Goal: Task Accomplishment & Management: Manage account settings

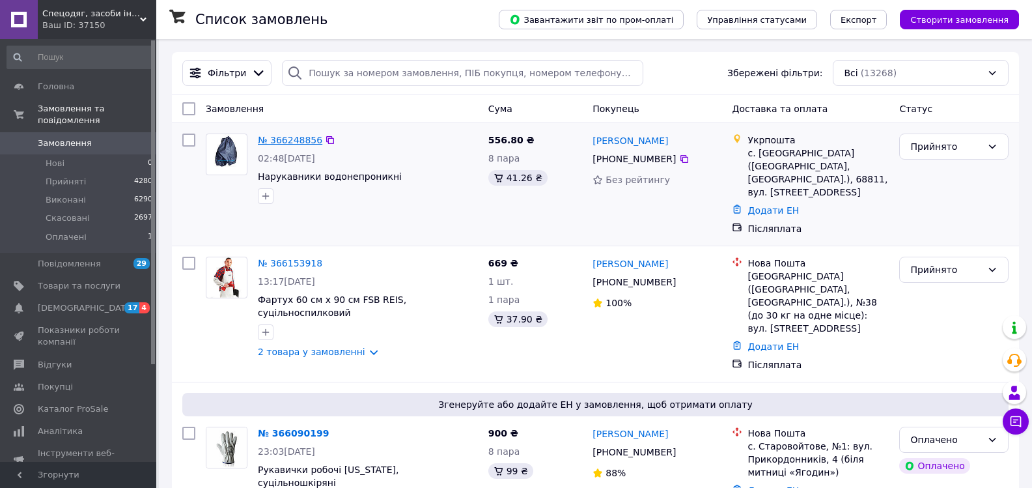
click at [301, 139] on link "№ 366248856" at bounding box center [290, 140] width 64 height 10
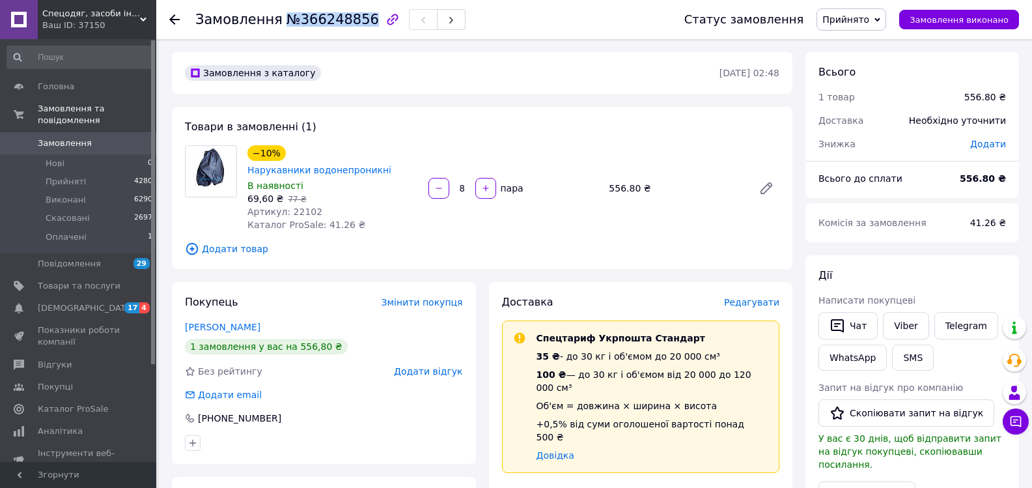
drag, startPoint x: 277, startPoint y: 21, endPoint x: 353, endPoint y: 20, distance: 76.2
click at [353, 20] on span "№366248856" at bounding box center [332, 20] width 92 height 16
copy span "№366248856"
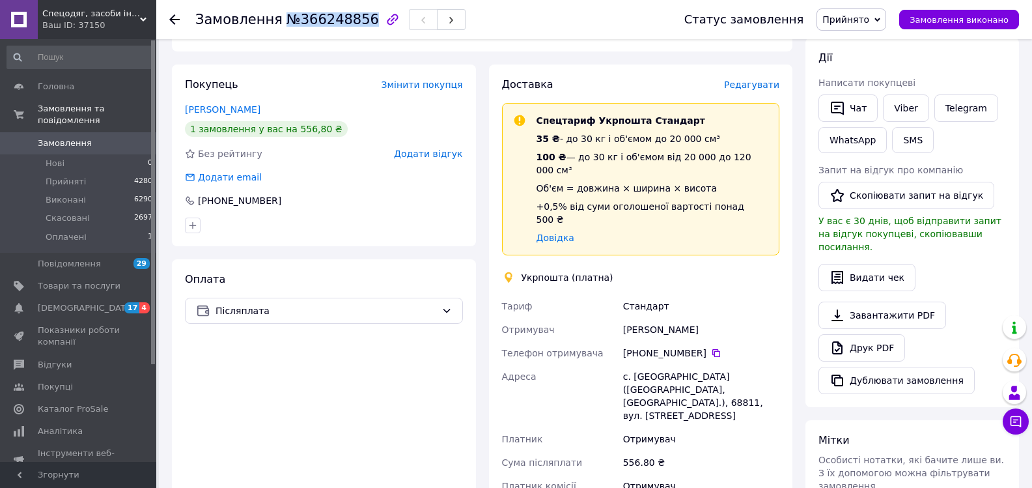
scroll to position [260, 0]
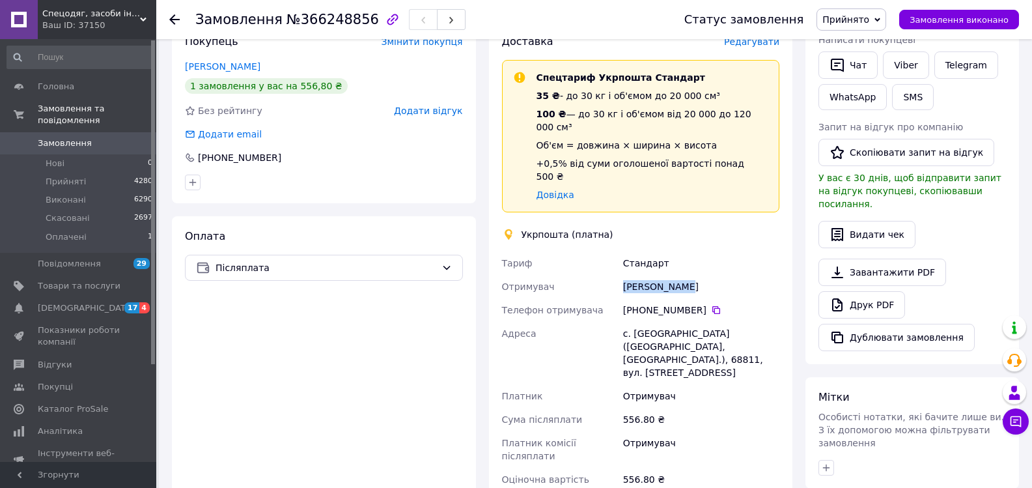
drag, startPoint x: 693, startPoint y: 250, endPoint x: 624, endPoint y: 248, distance: 68.4
click at [624, 275] on div "[PERSON_NAME]" at bounding box center [700, 286] width 161 height 23
copy div "[PERSON_NAME]"
drag, startPoint x: 698, startPoint y: 267, endPoint x: 622, endPoint y: 270, distance: 76.2
click at [623, 303] on div "[PHONE_NUMBER]" at bounding box center [701, 309] width 156 height 13
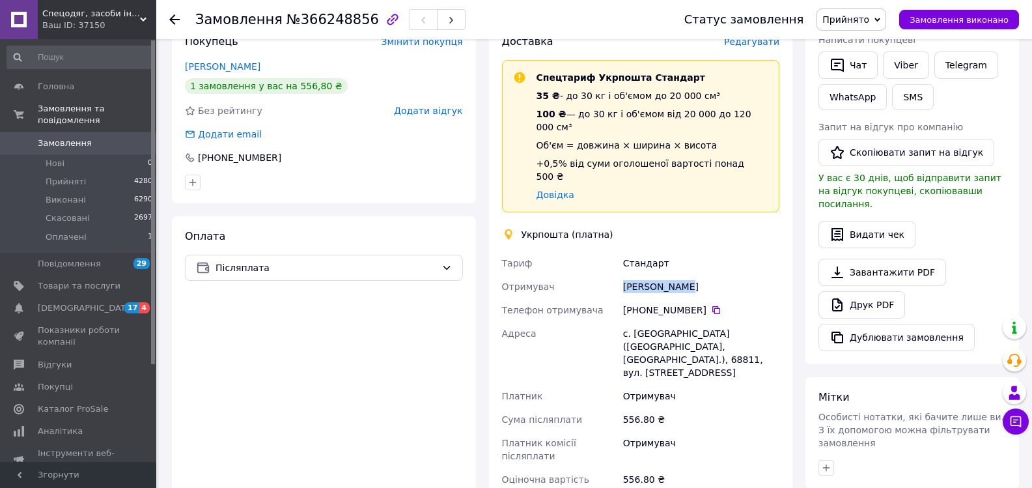
copy div "[PHONE_NUMBER]"
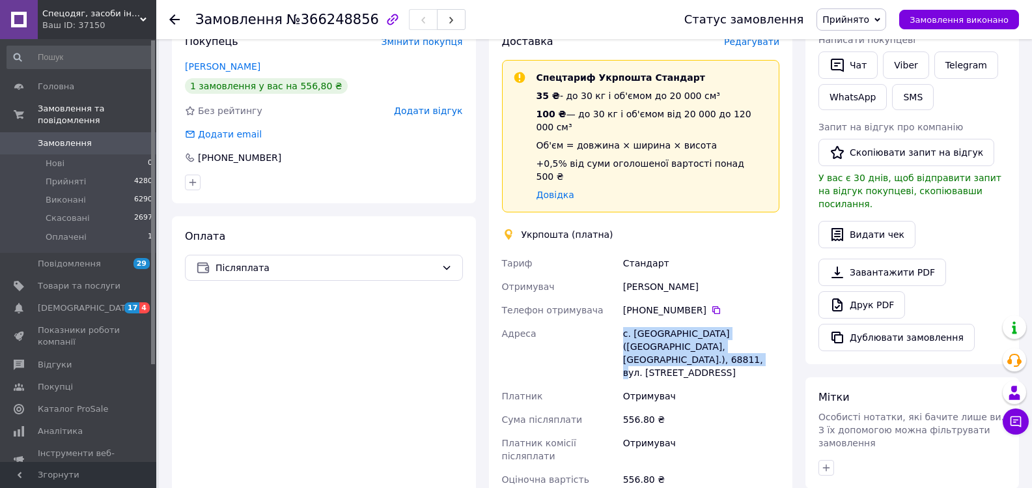
drag, startPoint x: 676, startPoint y: 322, endPoint x: 616, endPoint y: 301, distance: 64.0
click at [616, 301] on div "[PERSON_NAME] Отримувач [PERSON_NAME] Телефон отримувача [PHONE_NUMBER]   Адрес…" at bounding box center [640, 371] width 283 height 240
copy div "Адреса с. [GEOGRAPHIC_DATA] ([GEOGRAPHIC_DATA], [GEOGRAPHIC_DATA].), 68811, вул…"
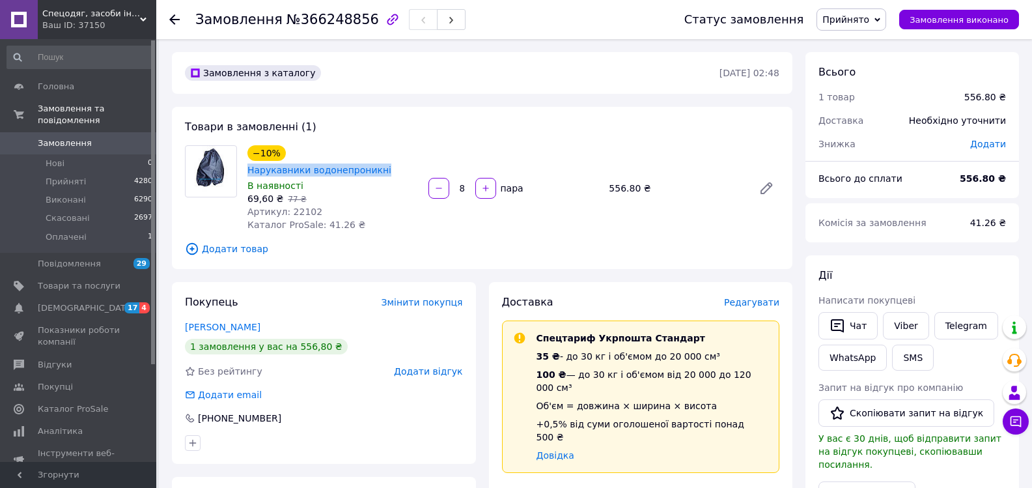
drag, startPoint x: 421, startPoint y: 151, endPoint x: 278, endPoint y: 159, distance: 142.8
click at [278, 159] on div "−10% Нарукавники водонепроникні В наявності 69,60 ₴   77 ₴ Артикул: 22102 Катал…" at bounding box center [332, 188] width 181 height 91
copy div "−10% Нарукавники водонепроникні"
click at [99, 173] on li "Прийняті 4280" at bounding box center [80, 182] width 160 height 18
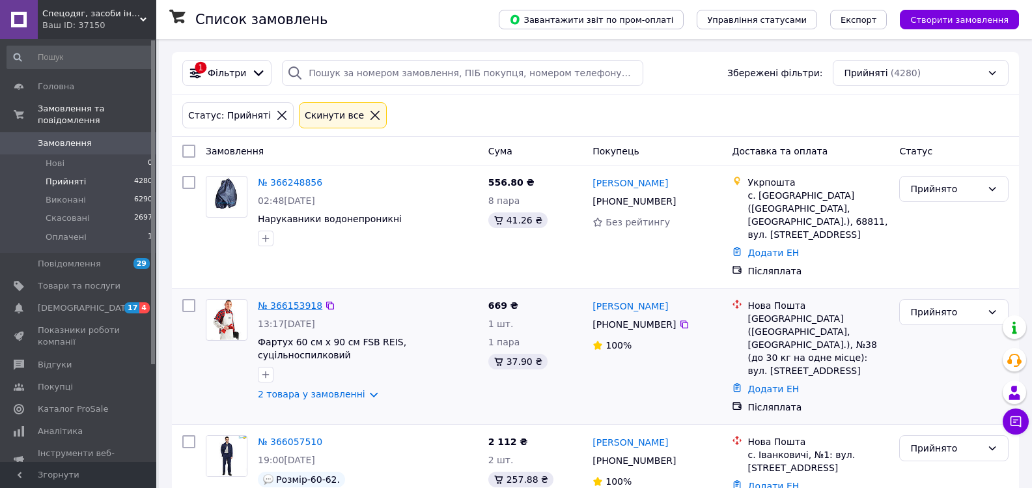
click at [307, 300] on link "№ 366153918" at bounding box center [290, 305] width 64 height 10
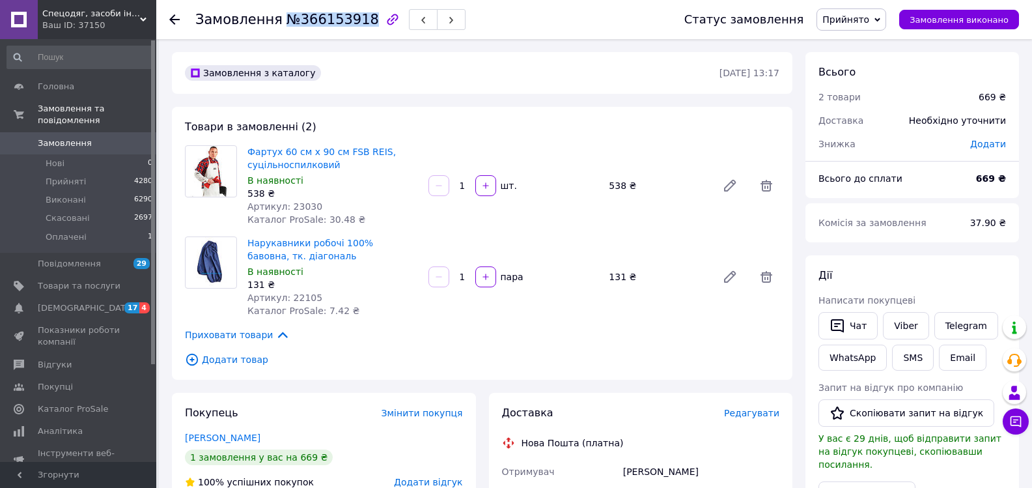
drag, startPoint x: 279, startPoint y: 21, endPoint x: 356, endPoint y: 24, distance: 77.5
click at [356, 24] on span "№366153918" at bounding box center [332, 20] width 92 height 16
copy span "№366153918"
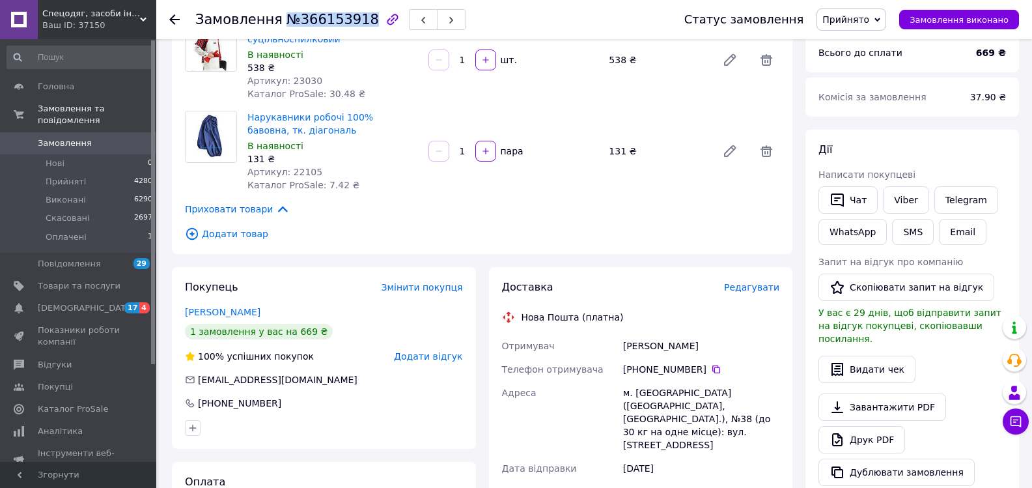
scroll to position [130, 0]
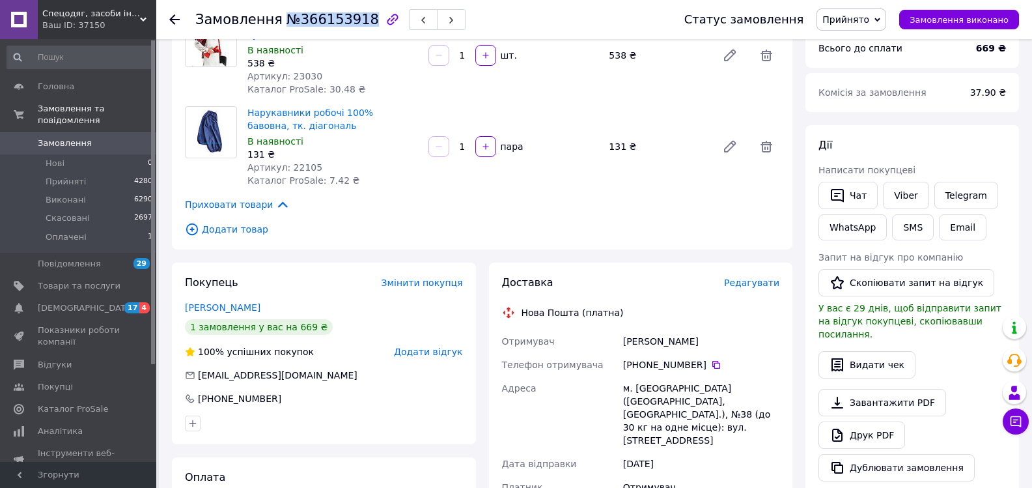
drag, startPoint x: 721, startPoint y: 340, endPoint x: 617, endPoint y: 350, distance: 104.0
click at [617, 350] on div "Отримувач [PERSON_NAME] Телефон отримувача [PHONE_NUMBER]   Адреса м. [GEOGRAPH…" at bounding box center [640, 467] width 283 height 276
copy div "Отримувач [PERSON_NAME]"
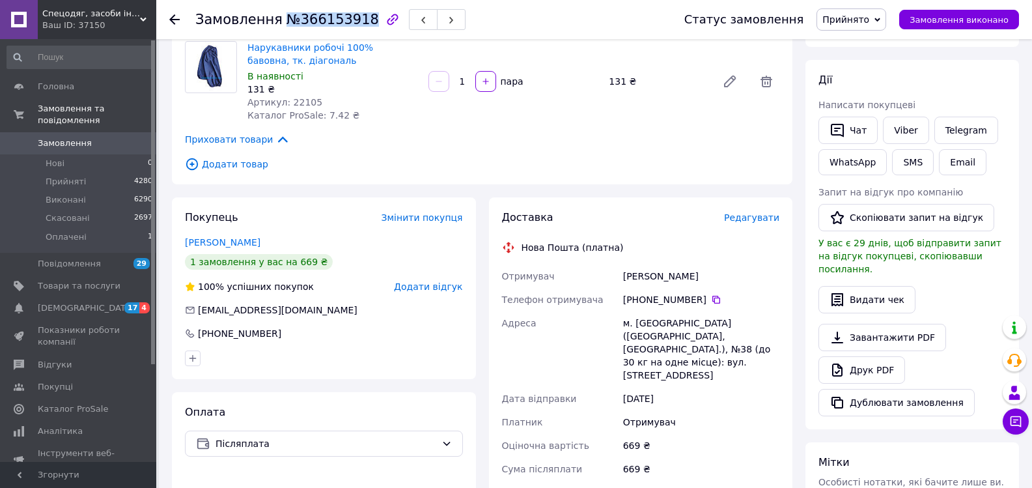
drag, startPoint x: 698, startPoint y: 301, endPoint x: 612, endPoint y: 299, distance: 86.6
click at [602, 304] on div "Отримувач [PERSON_NAME] Телефон отримувача [PHONE_NUMBER]   Адреса м. [GEOGRAPH…" at bounding box center [640, 402] width 283 height 276
copy div "Телефон отримувача [PHONE_NUMBER]"
drag, startPoint x: 757, startPoint y: 335, endPoint x: 611, endPoint y: 332, distance: 146.5
click at [611, 332] on div "Отримувач [PERSON_NAME] Телефон отримувача [PHONE_NUMBER]   Адреса м. [GEOGRAPH…" at bounding box center [640, 402] width 283 height 276
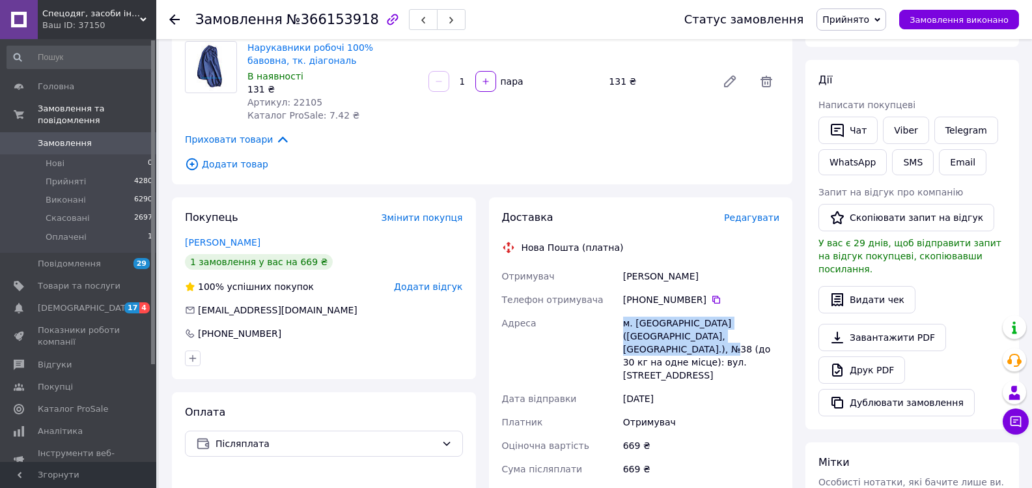
copy div "Адреса [PERSON_NAME]. [GEOGRAPHIC_DATA] ([GEOGRAPHIC_DATA], [GEOGRAPHIC_DATA].)…"
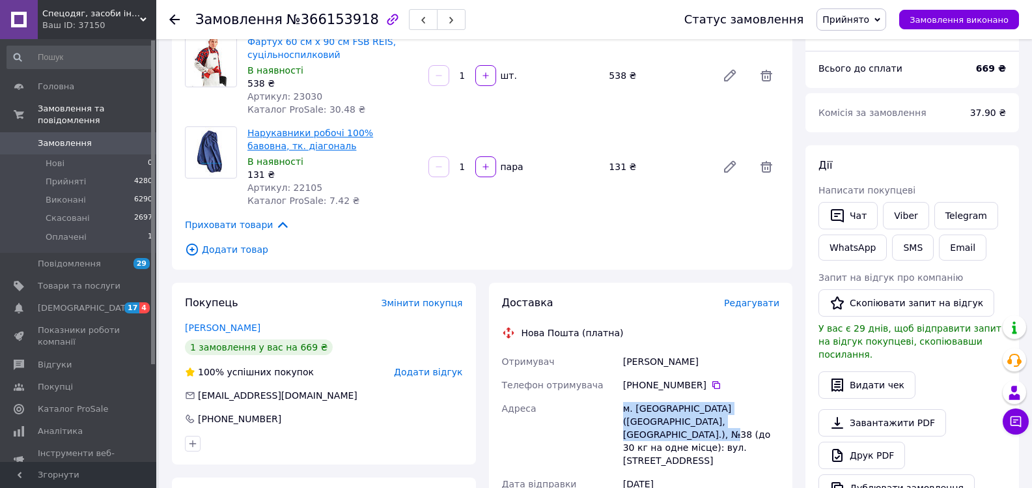
scroll to position [0, 0]
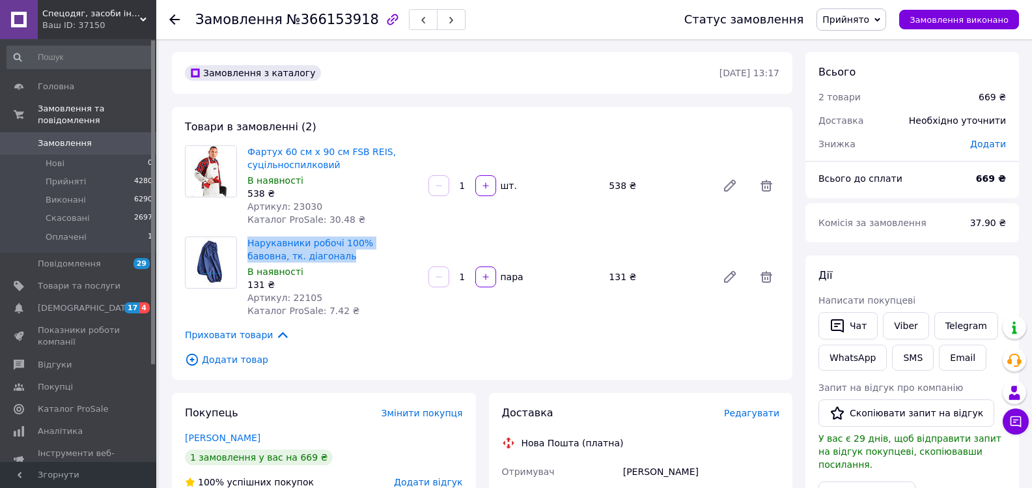
drag, startPoint x: 308, startPoint y: 258, endPoint x: 247, endPoint y: 245, distance: 62.7
click at [247, 245] on div "Нарукавники робочі 100% бавовна, тк. діагональ В наявності 131 ₴ Артикул: 22105…" at bounding box center [332, 277] width 181 height 86
copy link "Нарукавники робочі 100% бавовна, тк. діагональ"
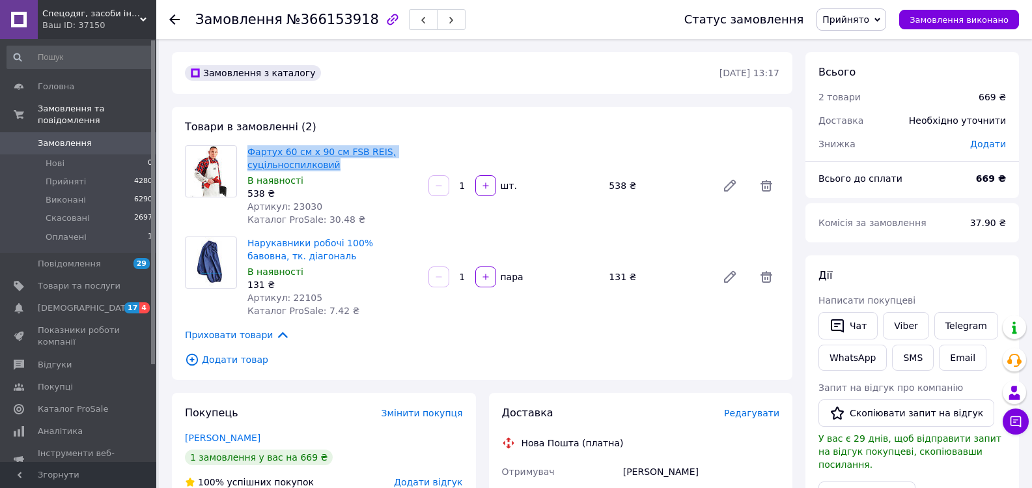
drag, startPoint x: 333, startPoint y: 164, endPoint x: 247, endPoint y: 150, distance: 87.0
click at [247, 150] on span "Фартух 60 см х 90 см FSB REIS, суцільноспилковий" at bounding box center [332, 158] width 171 height 26
click at [83, 173] on li "Прийняті 4280" at bounding box center [80, 182] width 160 height 18
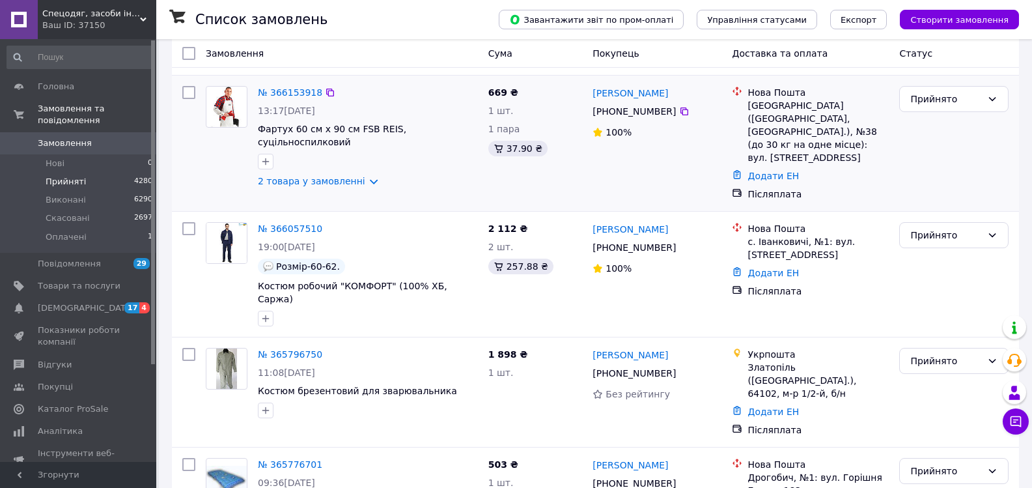
scroll to position [260, 0]
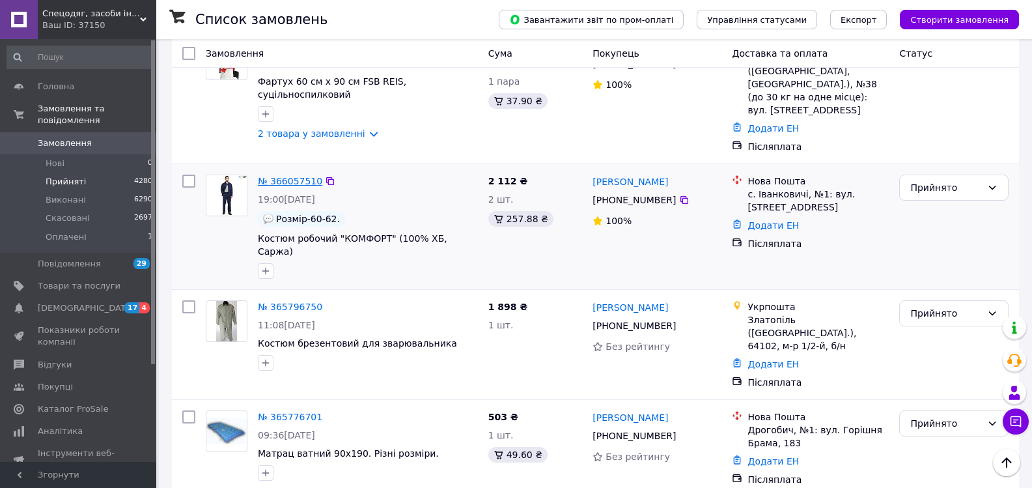
click at [288, 176] on link "№ 366057510" at bounding box center [290, 181] width 64 height 10
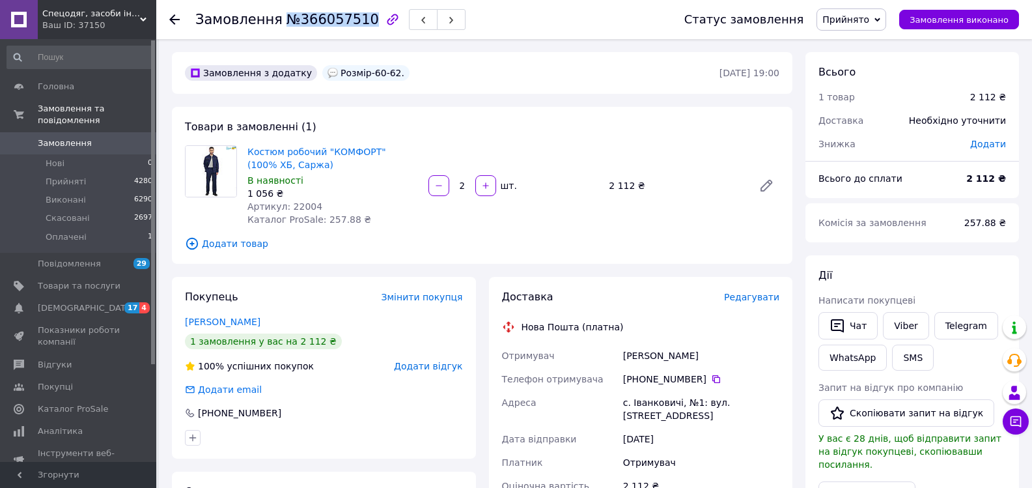
drag, startPoint x: 278, startPoint y: 20, endPoint x: 356, endPoint y: 27, distance: 78.4
click at [356, 27] on span "№366057510" at bounding box center [332, 20] width 92 height 16
drag, startPoint x: 676, startPoint y: 354, endPoint x: 624, endPoint y: 356, distance: 51.5
click at [624, 356] on div "[PERSON_NAME]" at bounding box center [700, 355] width 161 height 23
drag, startPoint x: 697, startPoint y: 374, endPoint x: 622, endPoint y: 382, distance: 75.9
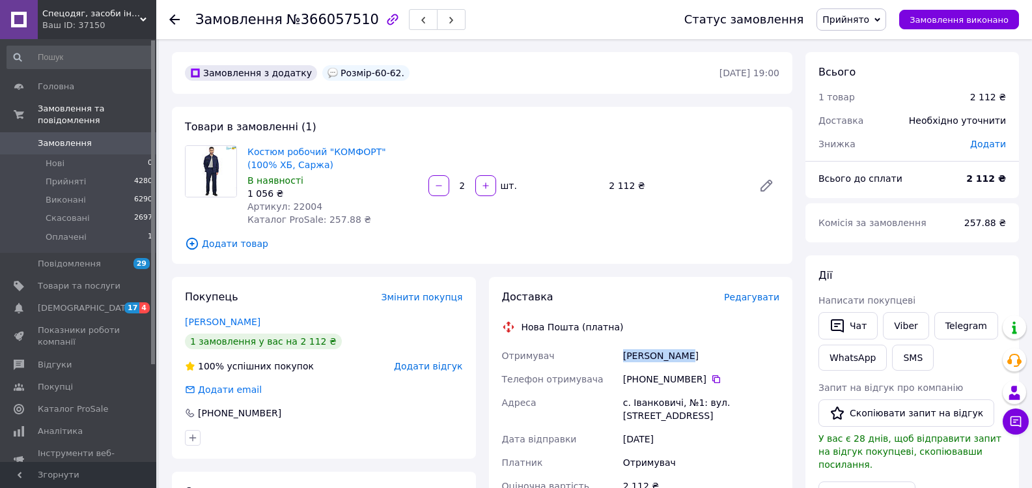
click at [622, 382] on div "[PHONE_NUMBER]" at bounding box center [700, 378] width 161 height 23
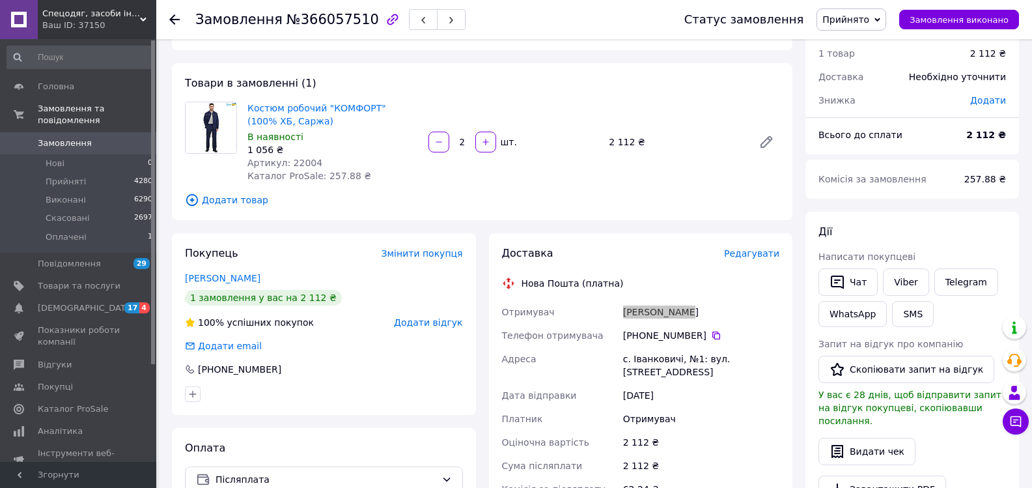
scroll to position [65, 0]
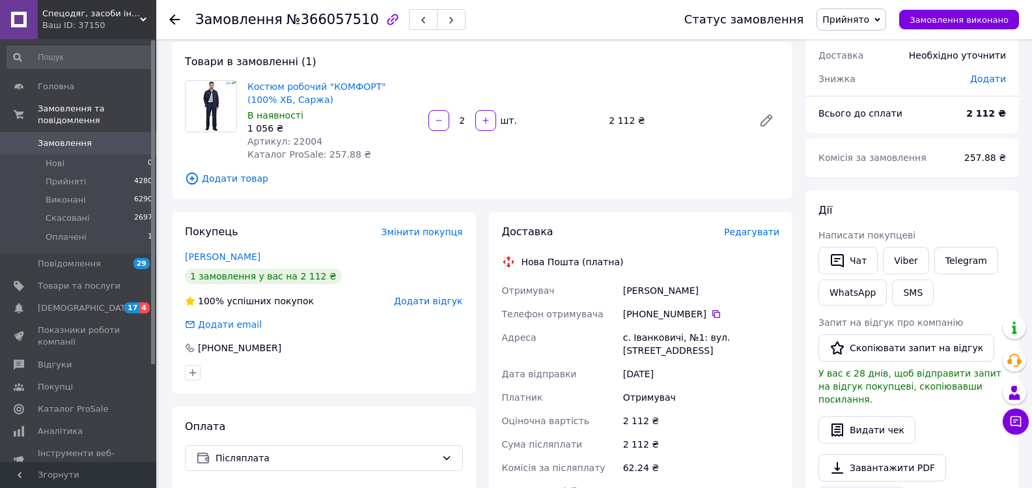
click at [698, 344] on div "с. Іванковичі, №1: вул. [STREET_ADDRESS]" at bounding box center [700, 343] width 161 height 36
drag, startPoint x: 695, startPoint y: 338, endPoint x: 616, endPoint y: 327, distance: 79.5
click at [616, 327] on div "Отримувач [PERSON_NAME] Телефон отримувача [PHONE_NUMBER]   [GEOGRAPHIC_DATA] с…" at bounding box center [640, 397] width 283 height 237
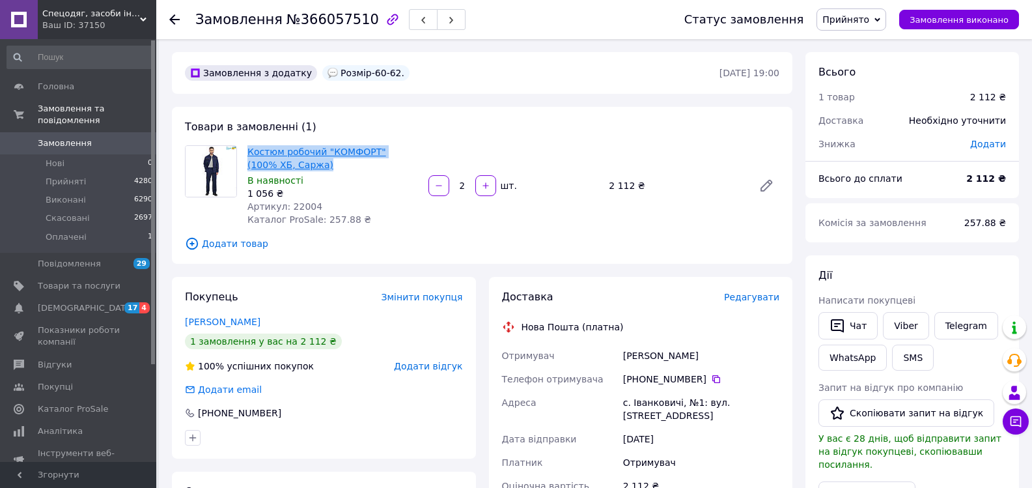
drag, startPoint x: 295, startPoint y: 163, endPoint x: 249, endPoint y: 151, distance: 47.8
click at [249, 151] on span "Костюм робочий "КОМФОРТ" (100% ХБ, Саржа)" at bounding box center [332, 158] width 171 height 26
click at [59, 176] on span "Прийняті" at bounding box center [66, 182] width 40 height 12
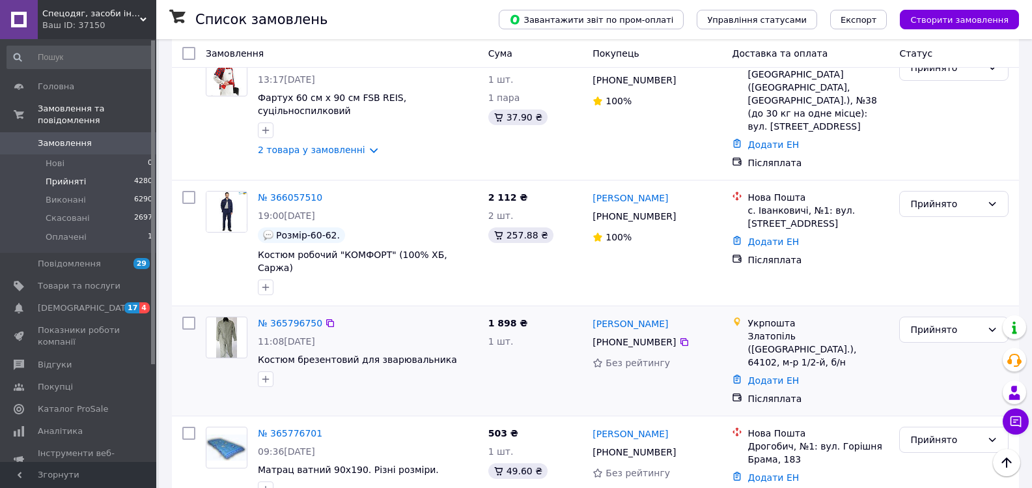
scroll to position [260, 0]
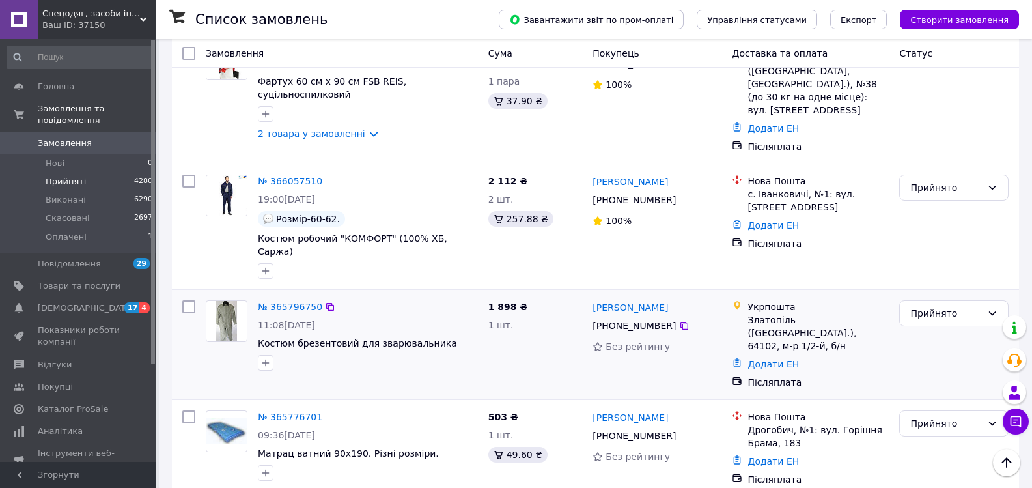
click at [286, 301] on link "№ 365796750" at bounding box center [290, 306] width 64 height 10
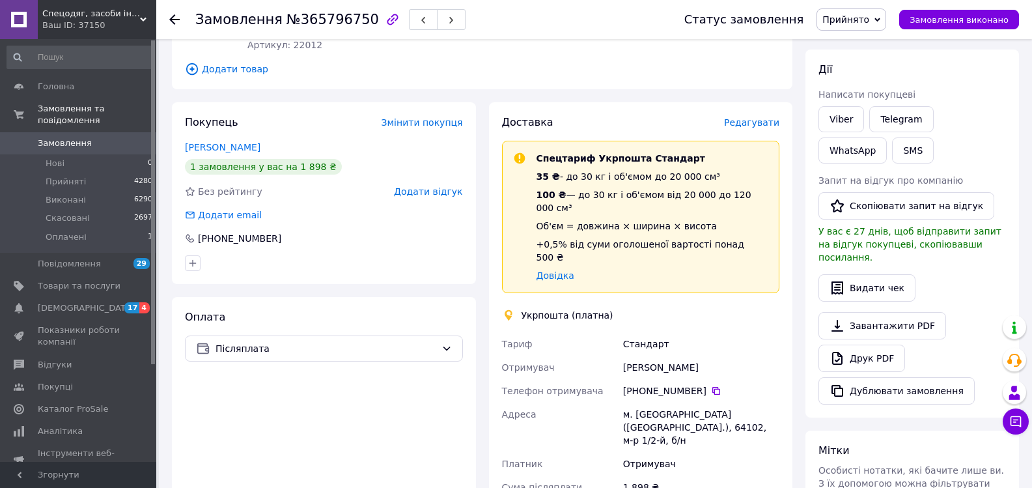
scroll to position [199, 0]
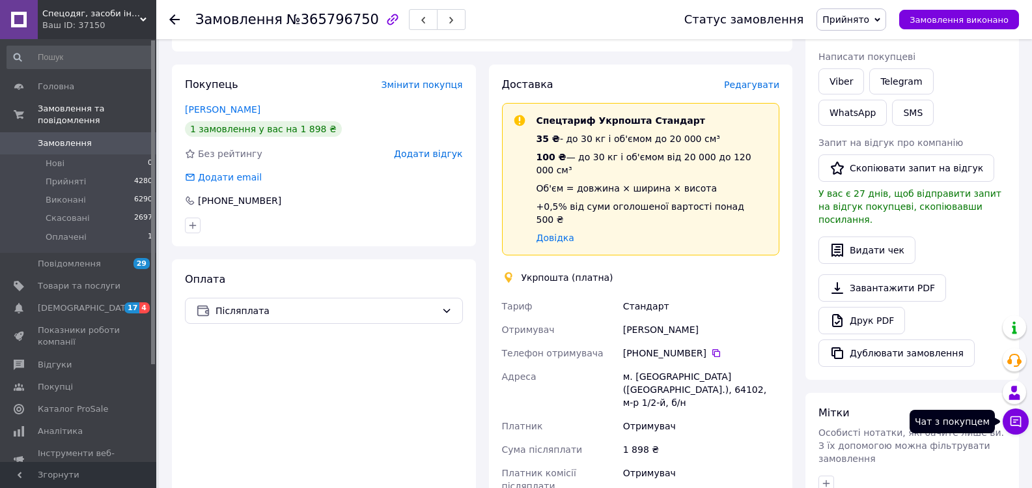
click at [1016, 421] on icon at bounding box center [1015, 421] width 13 height 13
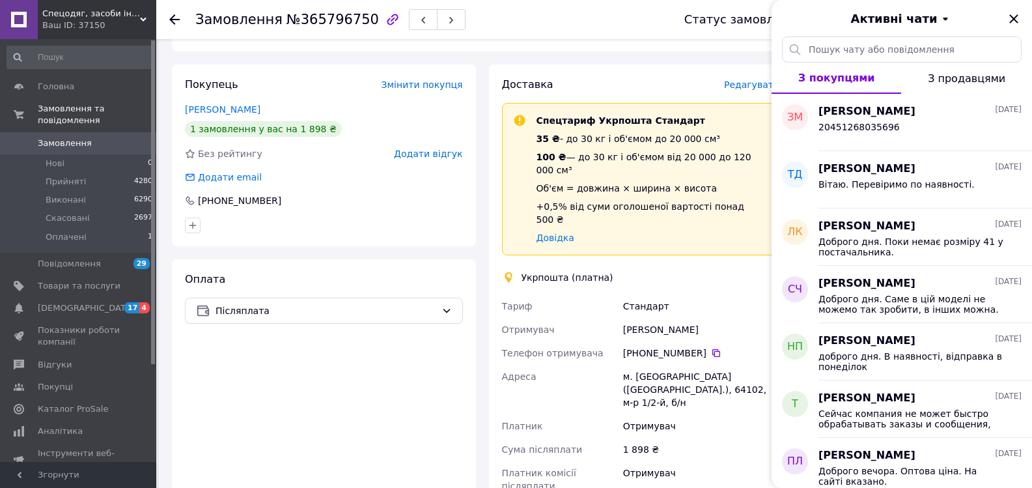
click at [447, 403] on div "Оплата Післяплата" at bounding box center [324, 459] width 304 height 400
click at [1014, 23] on icon "Закрити" at bounding box center [1014, 19] width 16 height 16
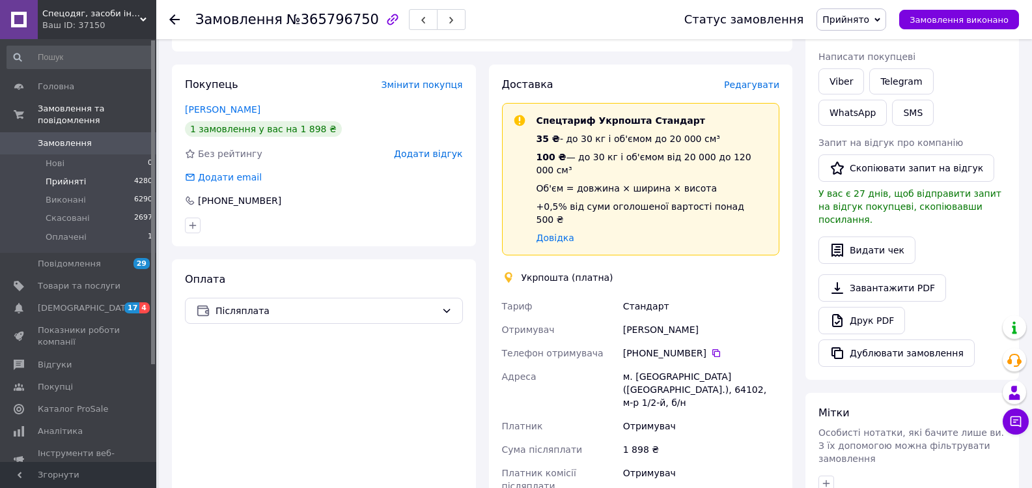
click at [79, 176] on span "Прийняті" at bounding box center [66, 182] width 40 height 12
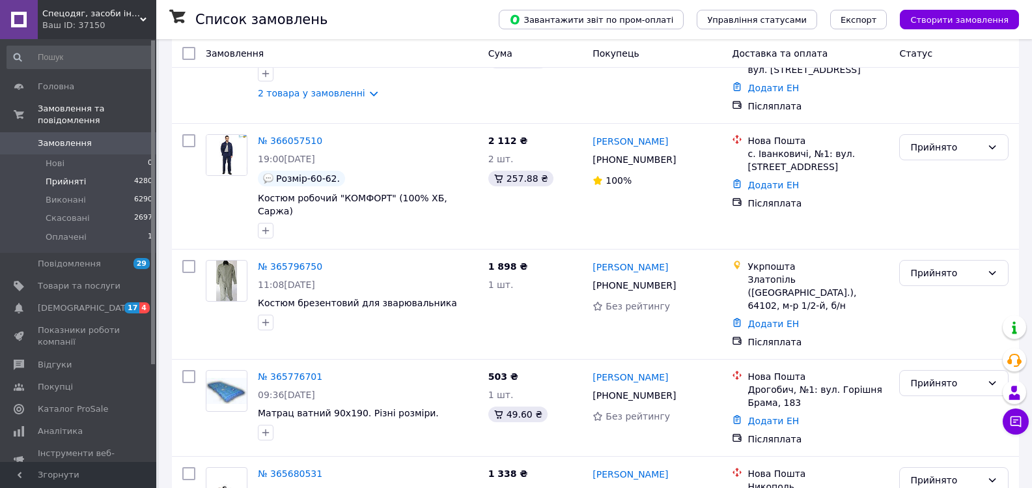
scroll to position [325, 0]
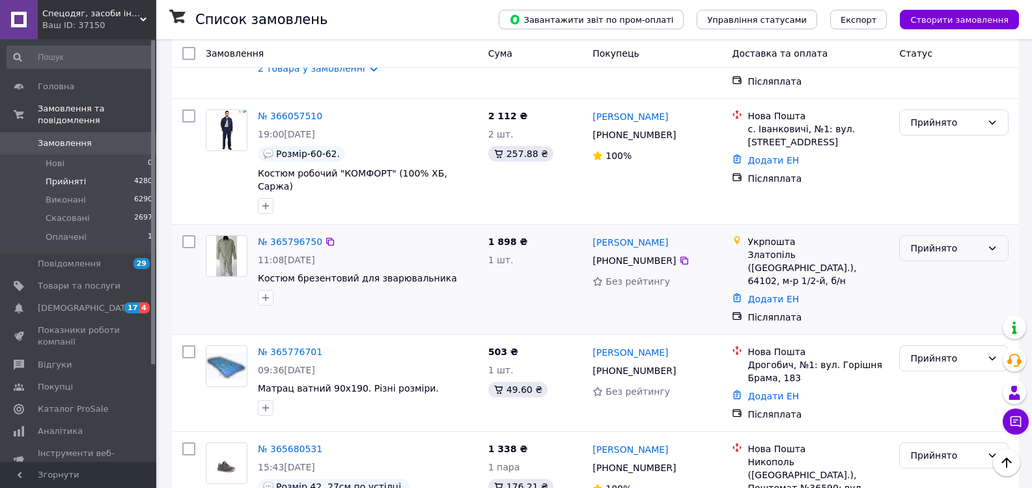
click at [942, 241] on div "Прийнято" at bounding box center [946, 248] width 72 height 14
click at [936, 243] on li "Скасовано" at bounding box center [954, 247] width 108 height 23
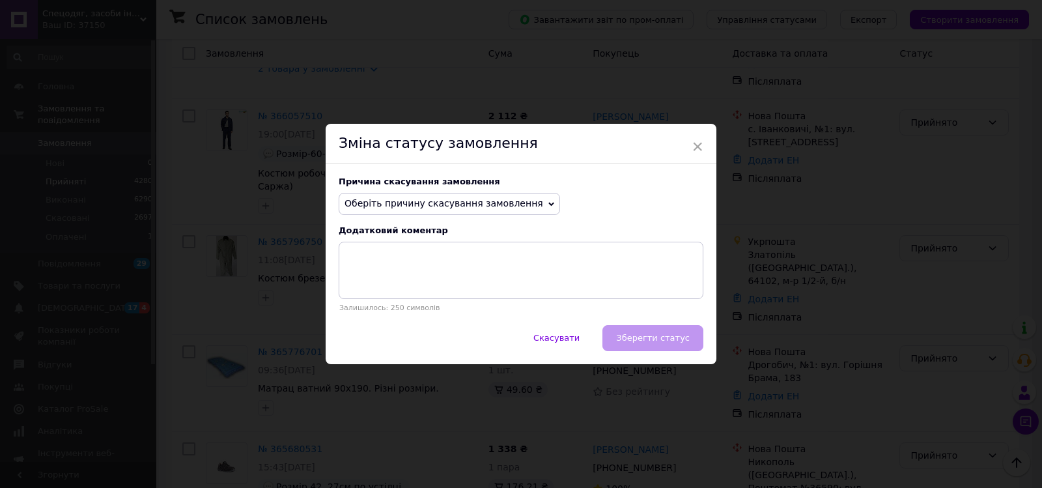
click at [423, 206] on span "Оберіть причину скасування замовлення" at bounding box center [443, 203] width 199 height 10
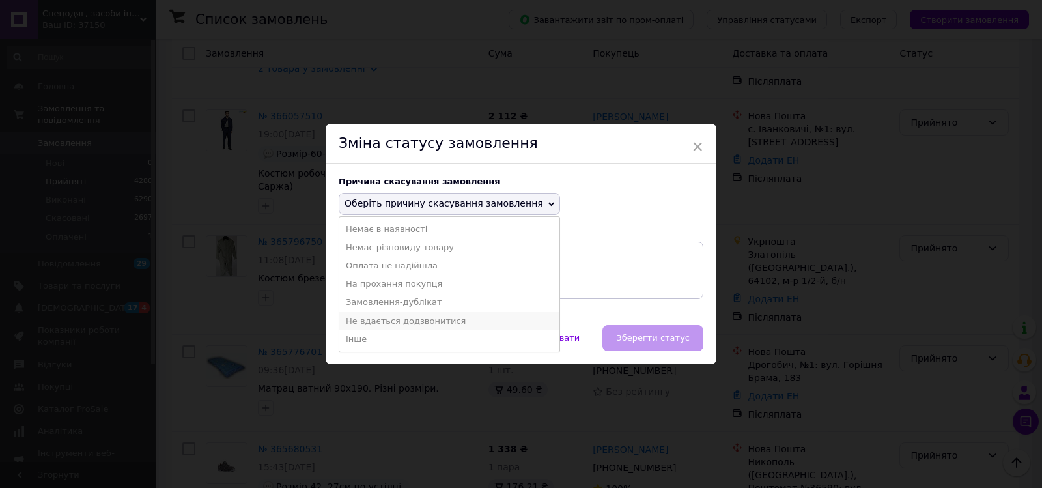
click at [418, 327] on li "Не вдається додзвонитися" at bounding box center [449, 321] width 220 height 18
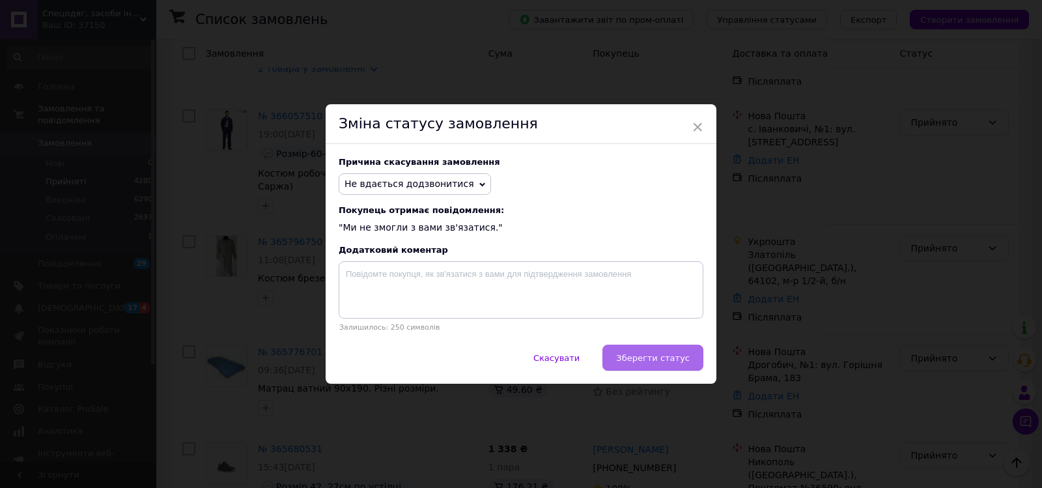
click at [648, 363] on span "Зберегти статус" at bounding box center [653, 358] width 74 height 10
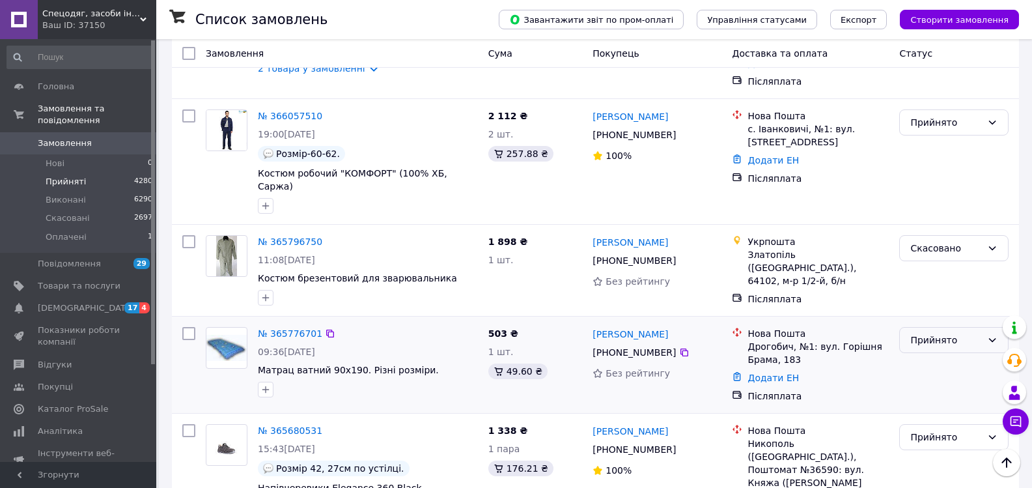
click at [958, 333] on div "Прийнято" at bounding box center [946, 340] width 72 height 14
click at [286, 328] on link "№ 365776701" at bounding box center [290, 333] width 64 height 10
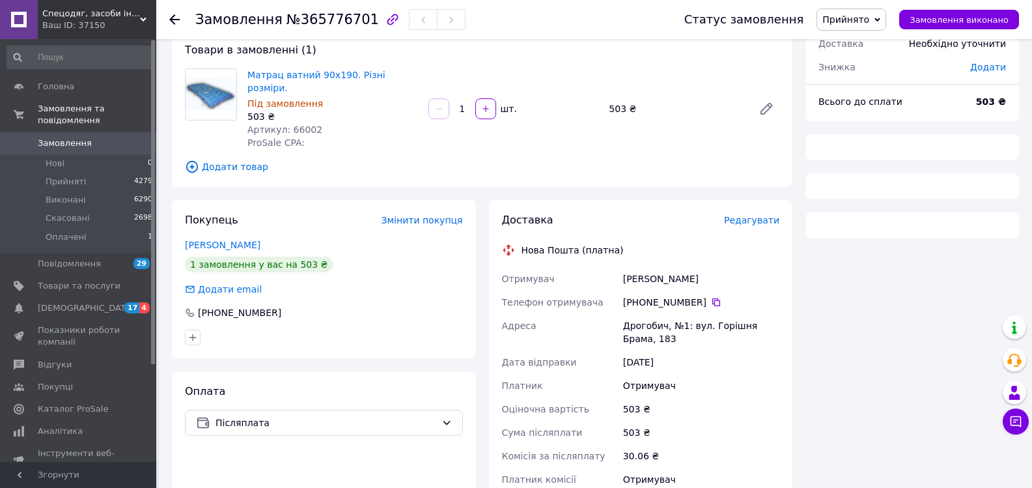
scroll to position [325, 0]
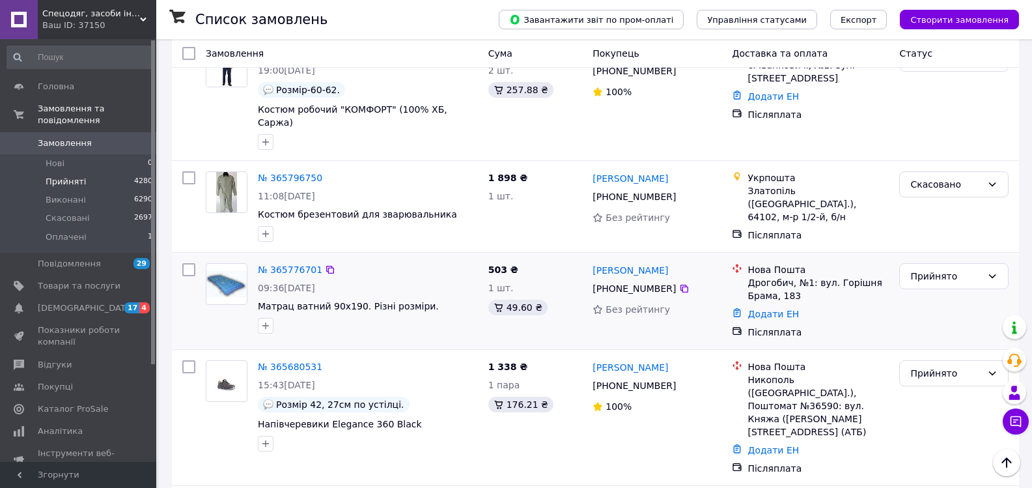
scroll to position [391, 0]
click at [929, 268] on div "Прийнято" at bounding box center [946, 275] width 72 height 14
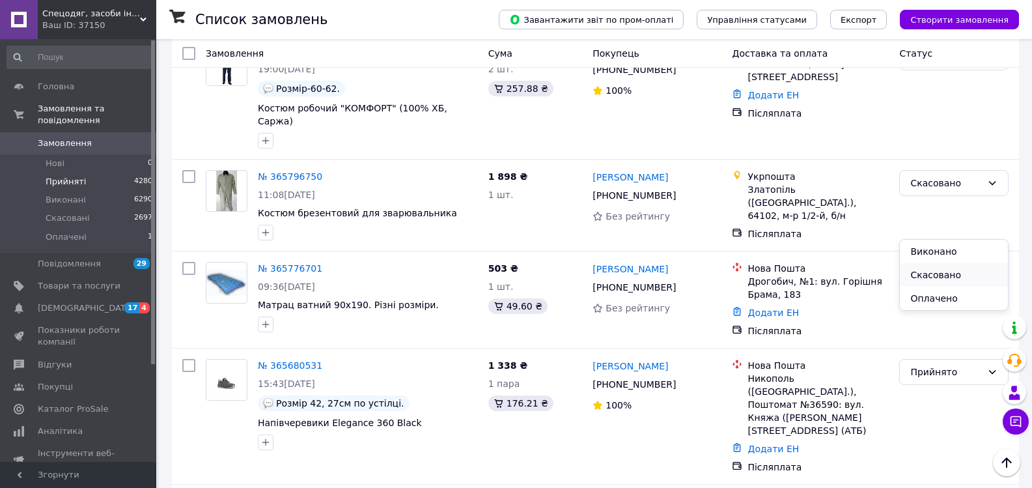
click at [922, 279] on li "Скасовано" at bounding box center [954, 274] width 108 height 23
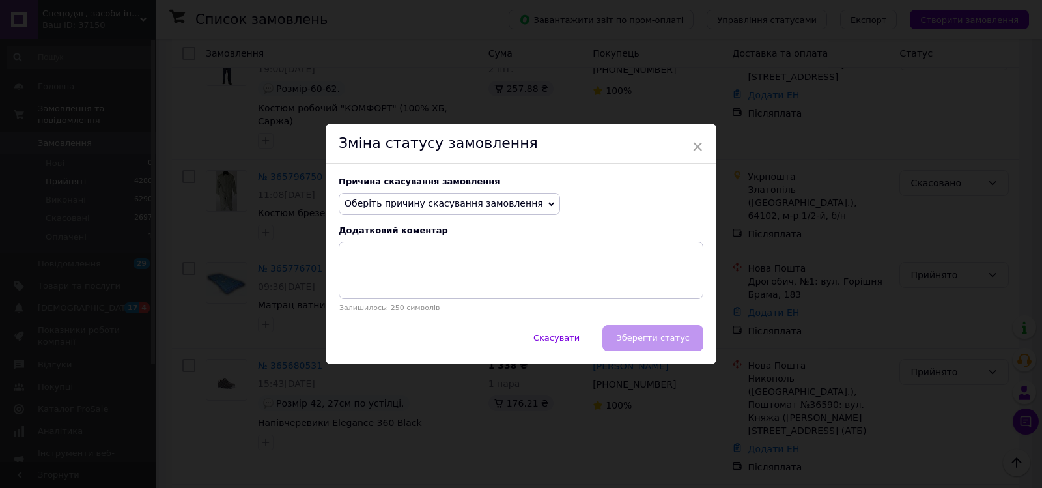
click at [518, 202] on span "Оберіть причину скасування замовлення" at bounding box center [448, 204] width 221 height 22
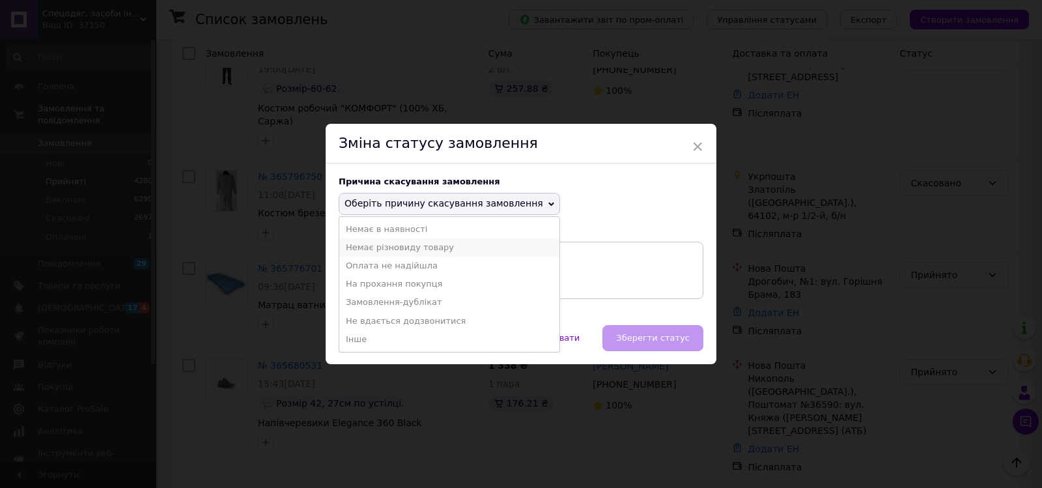
click at [444, 245] on li "Немає різновиду товару" at bounding box center [449, 247] width 220 height 18
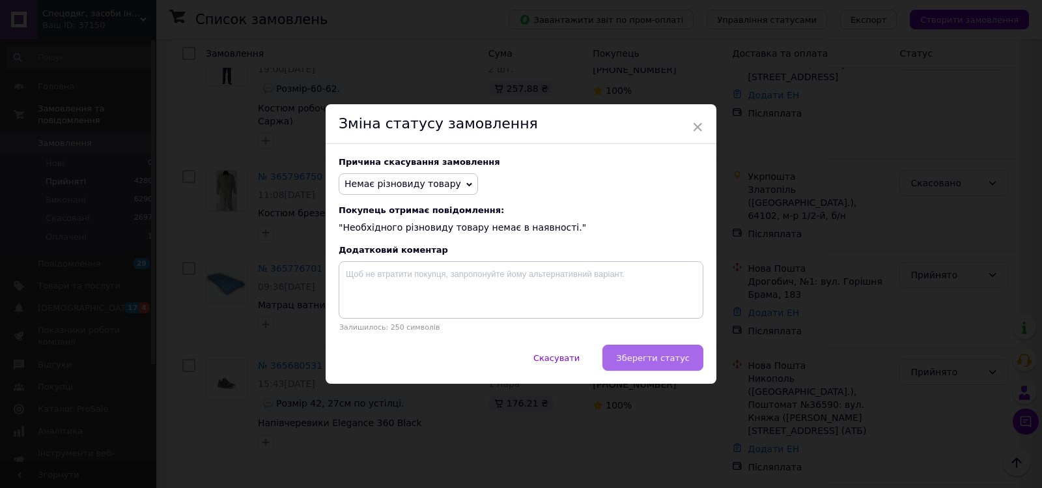
click at [646, 359] on span "Зберегти статус" at bounding box center [653, 358] width 74 height 10
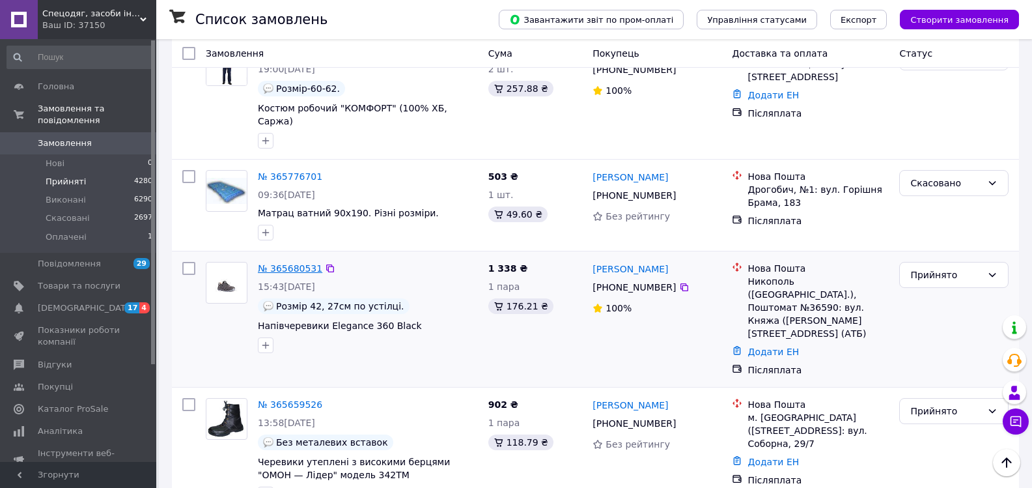
click at [297, 263] on link "№ 365680531" at bounding box center [290, 268] width 64 height 10
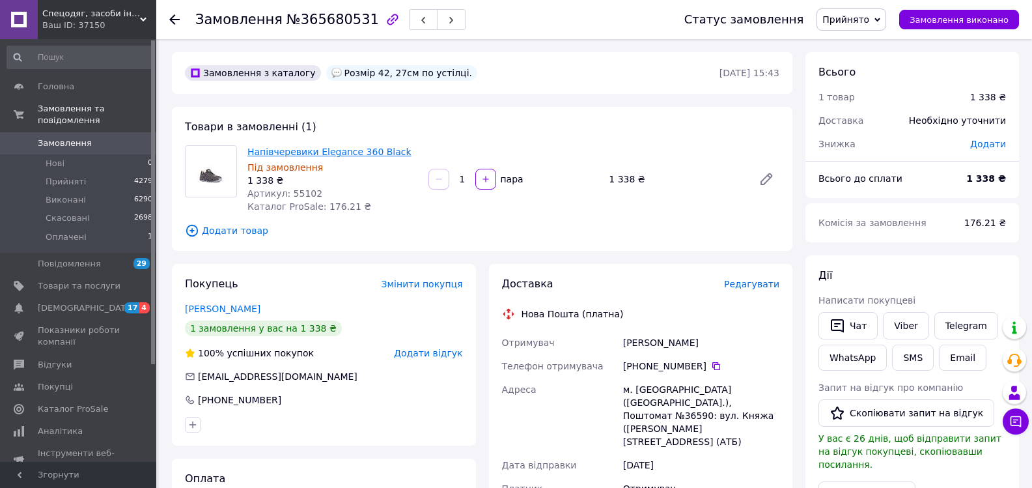
click at [253, 155] on link "Напівчеревики Elegance 360 Black" at bounding box center [329, 151] width 164 height 10
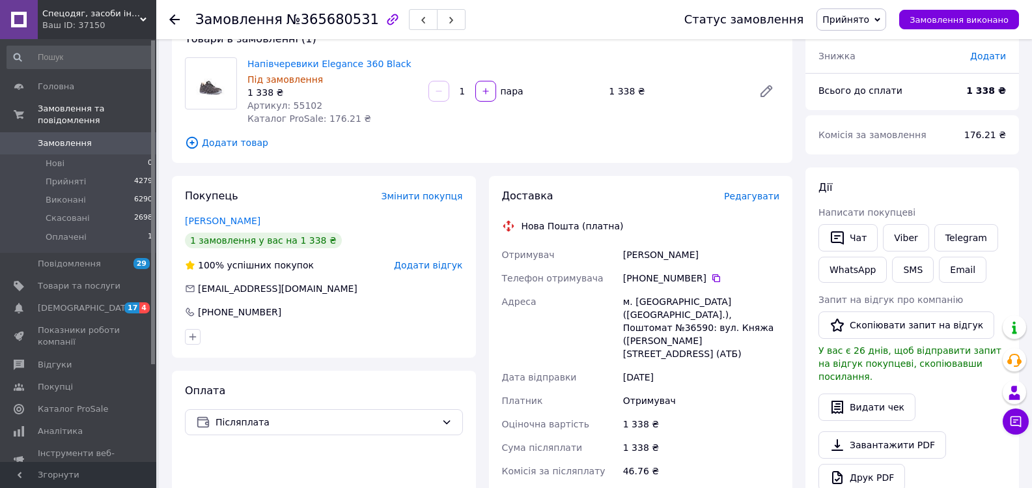
scroll to position [65, 0]
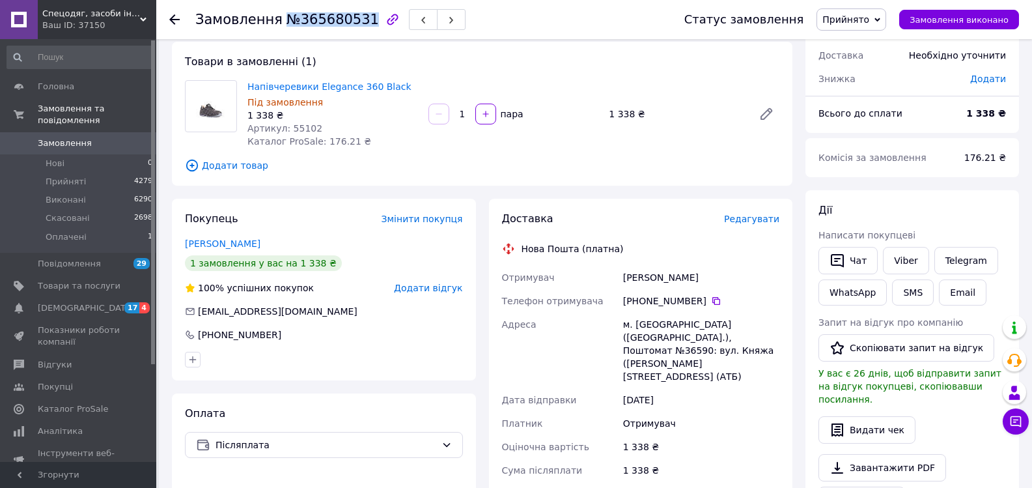
drag, startPoint x: 277, startPoint y: 21, endPoint x: 355, endPoint y: 21, distance: 78.8
click at [355, 21] on span "№365680531" at bounding box center [332, 20] width 92 height 16
drag, startPoint x: 698, startPoint y: 280, endPoint x: 601, endPoint y: 283, distance: 97.7
click at [594, 283] on div "Отримувач Кір'[PERSON_NAME] Телефон отримувача [PHONE_NUMBER]   Адреса м. [GEOG…" at bounding box center [640, 404] width 283 height 276
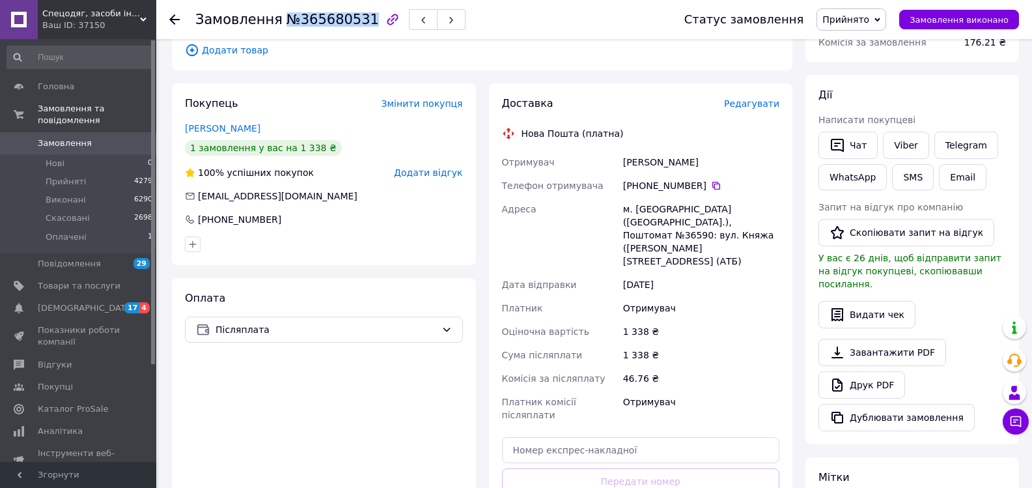
scroll to position [195, 0]
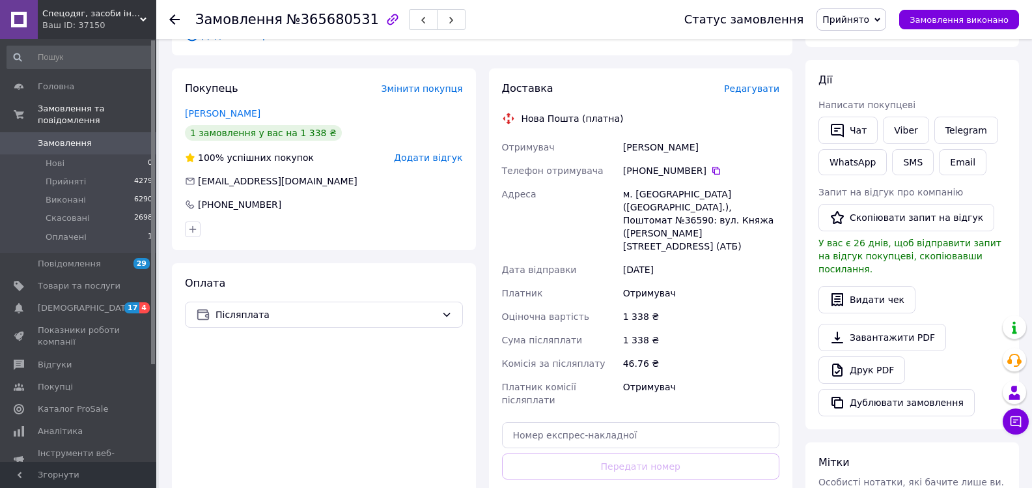
click at [667, 174] on div "[PHONE_NUMBER]" at bounding box center [701, 170] width 156 height 13
drag, startPoint x: 698, startPoint y: 169, endPoint x: 620, endPoint y: 176, distance: 77.8
click at [620, 176] on div "[PHONE_NUMBER]" at bounding box center [700, 170] width 161 height 23
drag, startPoint x: 702, startPoint y: 204, endPoint x: 652, endPoint y: 195, distance: 50.2
click at [624, 197] on div "м. [GEOGRAPHIC_DATA] ([GEOGRAPHIC_DATA].), Поштомат №36590: вул. Княжа ([PERSON…" at bounding box center [700, 220] width 161 height 76
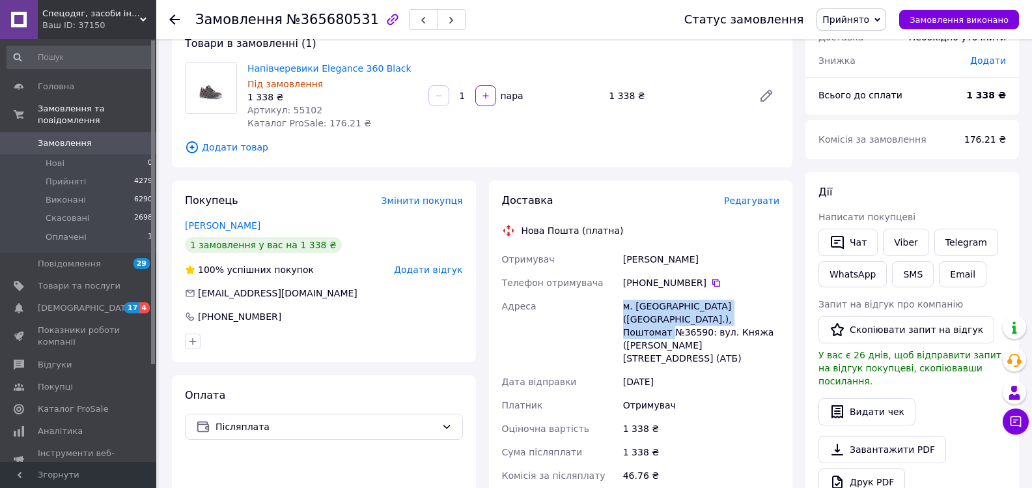
scroll to position [0, 0]
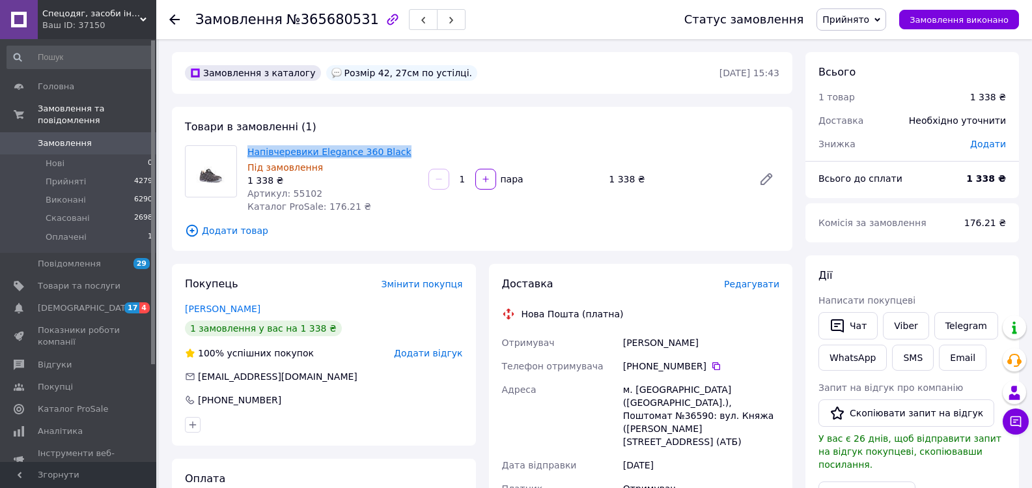
drag, startPoint x: 404, startPoint y: 150, endPoint x: 249, endPoint y: 150, distance: 155.6
click at [249, 150] on span "Напівчеревики Elegance 360 Black" at bounding box center [332, 151] width 171 height 13
click at [70, 176] on span "Прийняті" at bounding box center [66, 182] width 40 height 12
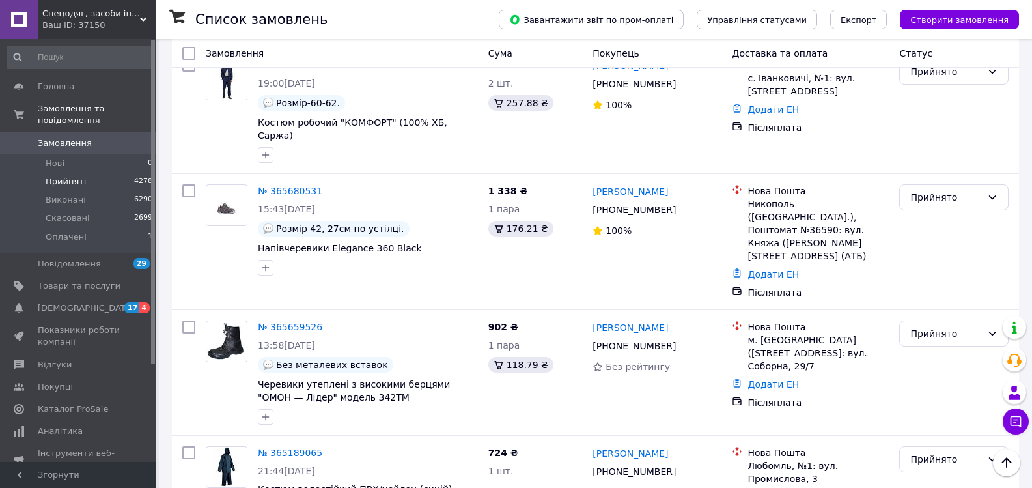
scroll to position [325, 0]
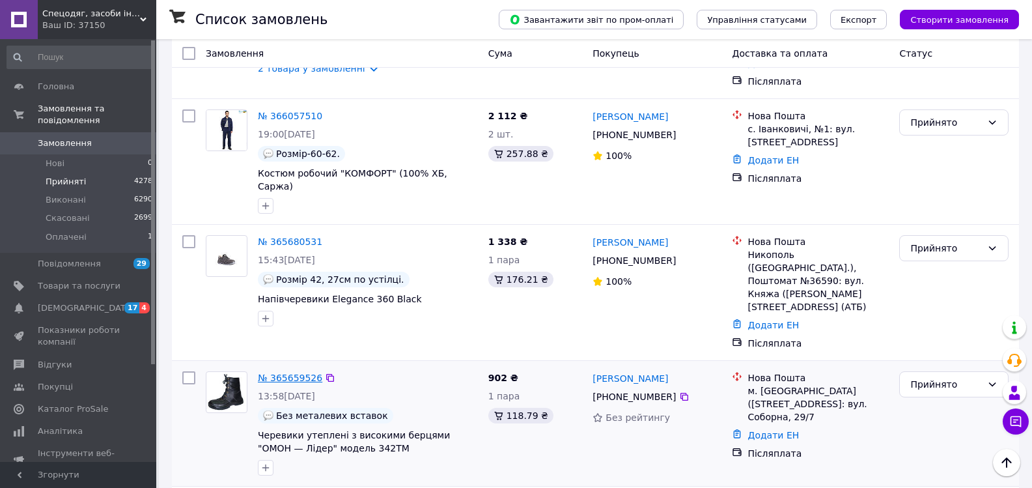
click at [288, 372] on link "№ 365659526" at bounding box center [290, 377] width 64 height 10
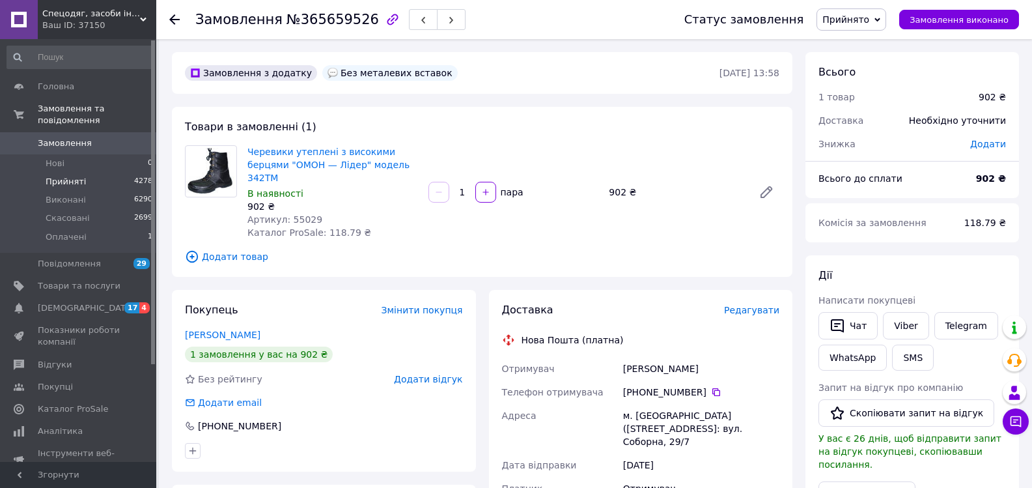
click at [69, 176] on span "Прийняті" at bounding box center [66, 182] width 40 height 12
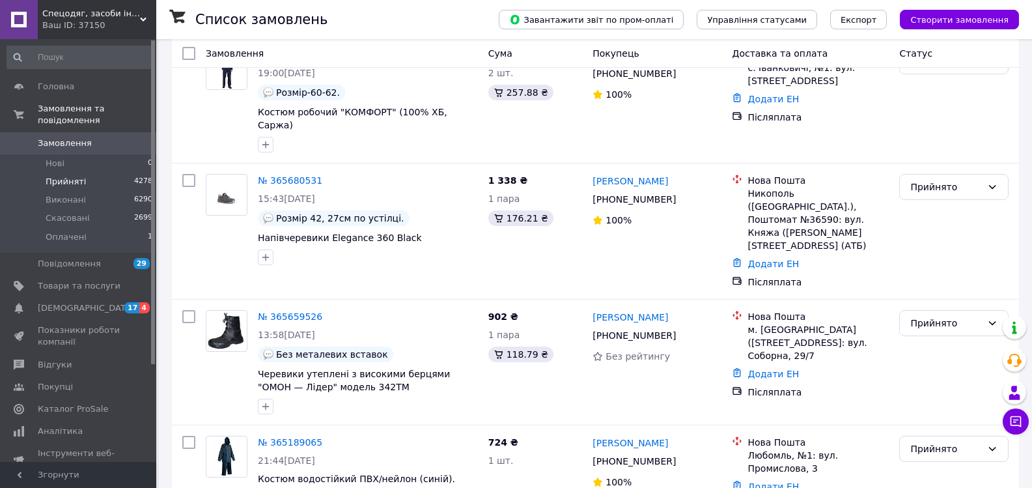
scroll to position [391, 0]
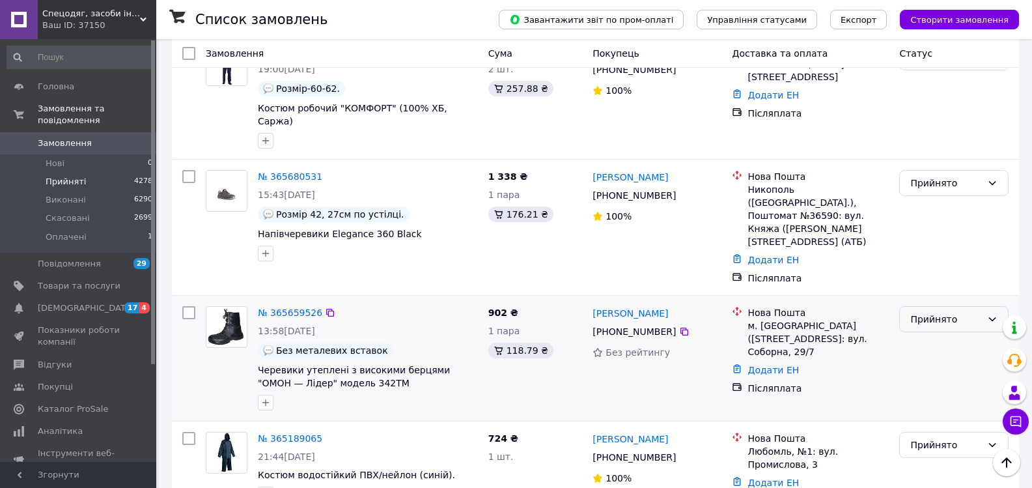
click at [954, 306] on div "Прийнято" at bounding box center [953, 319] width 109 height 26
click at [950, 292] on li "Скасовано" at bounding box center [954, 295] width 108 height 23
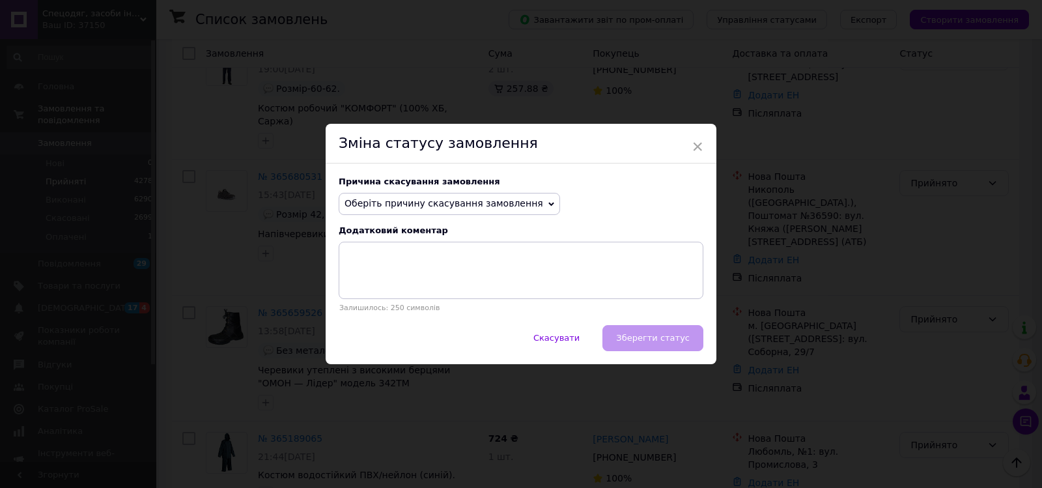
click at [465, 212] on span "Оберіть причину скасування замовлення" at bounding box center [448, 204] width 221 height 22
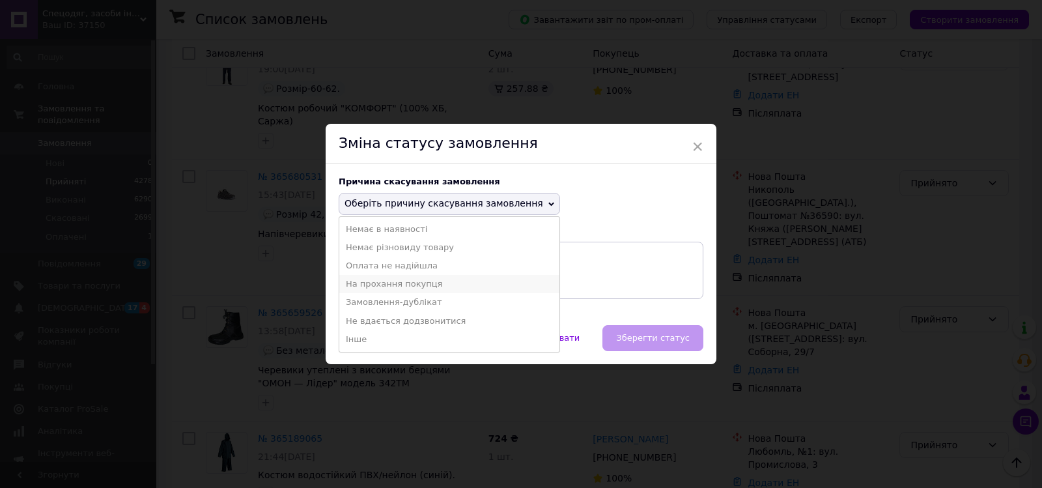
click at [391, 286] on li "На прохання покупця" at bounding box center [449, 284] width 220 height 18
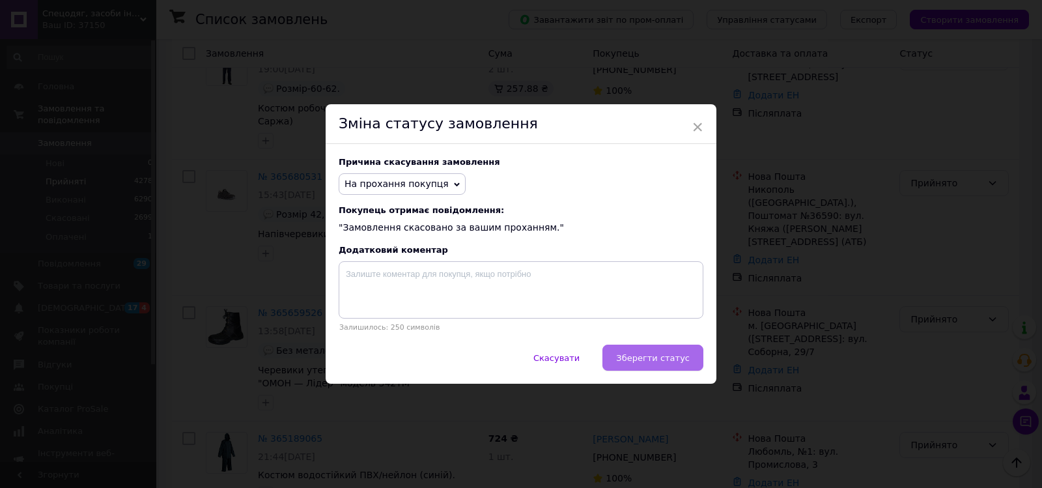
click at [656, 355] on span "Зберегти статус" at bounding box center [653, 358] width 74 height 10
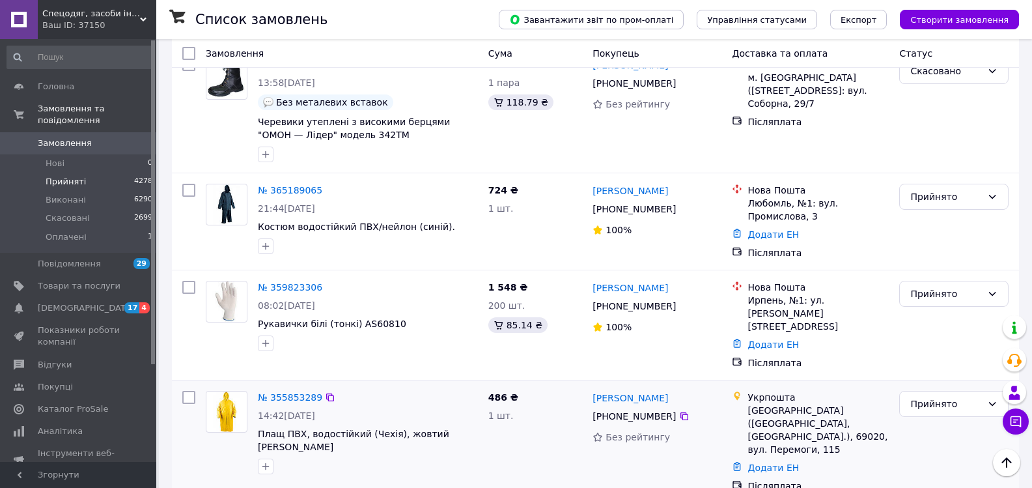
scroll to position [651, 0]
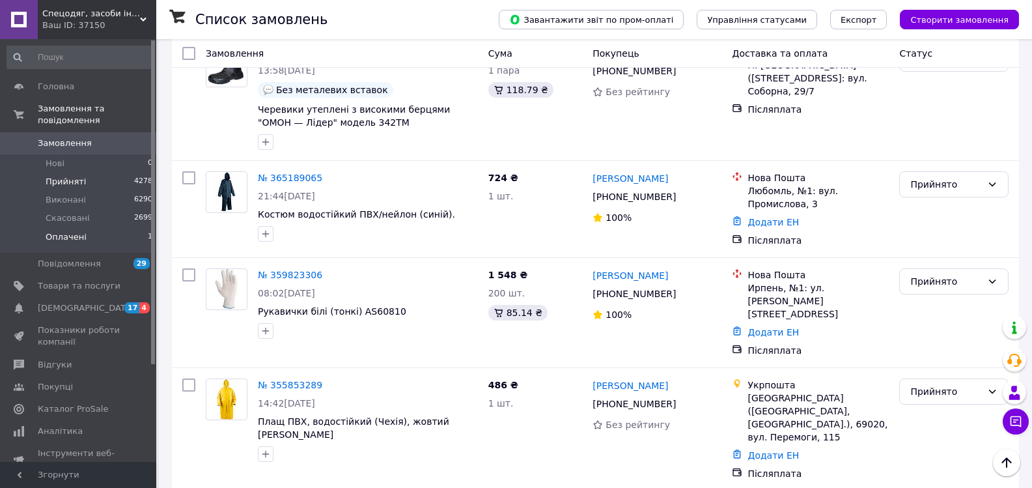
click at [66, 231] on span "Оплачені" at bounding box center [66, 237] width 41 height 12
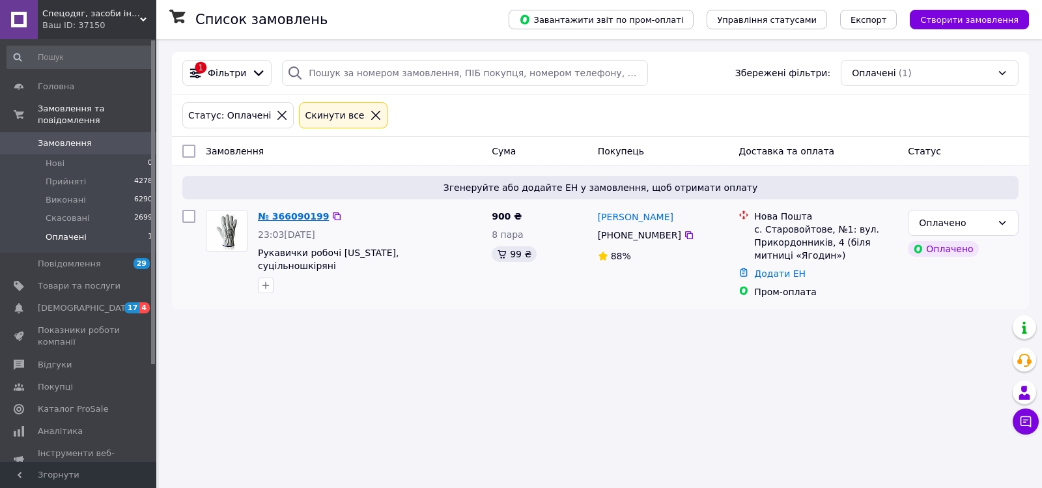
click at [308, 211] on link "№ 366090199" at bounding box center [293, 216] width 71 height 10
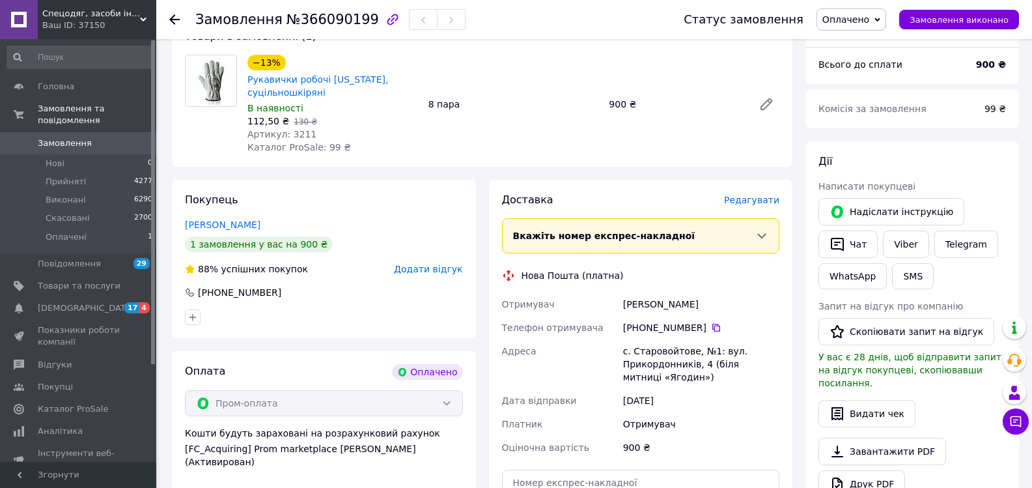
scroll to position [130, 0]
